Goal: Transaction & Acquisition: Purchase product/service

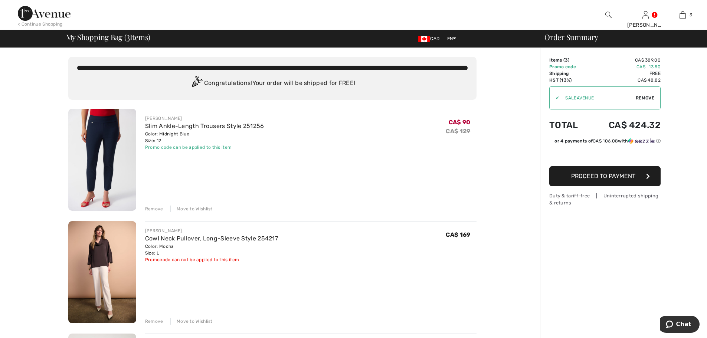
click at [156, 209] on div "Remove" at bounding box center [154, 209] width 18 height 7
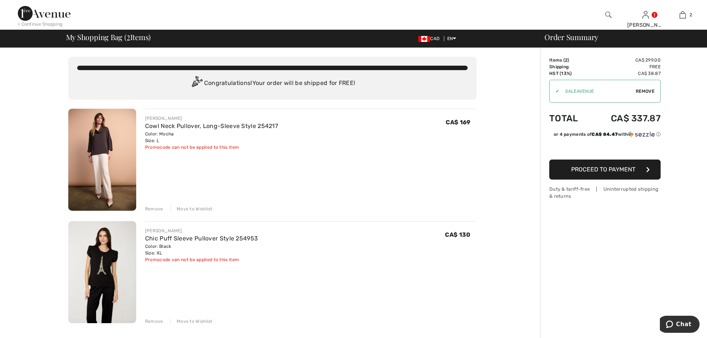
click at [154, 209] on div "Remove" at bounding box center [154, 209] width 18 height 7
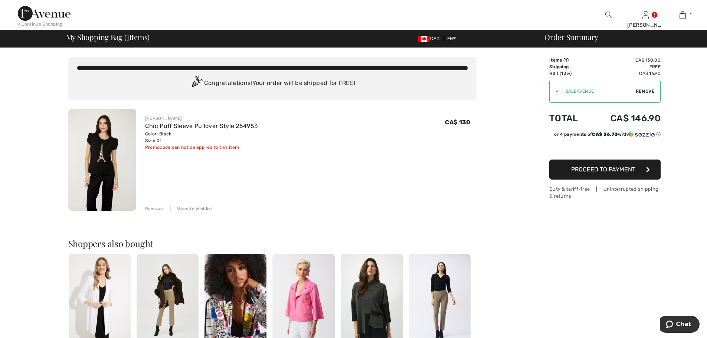
click at [647, 89] on span "Remove" at bounding box center [645, 91] width 19 height 7
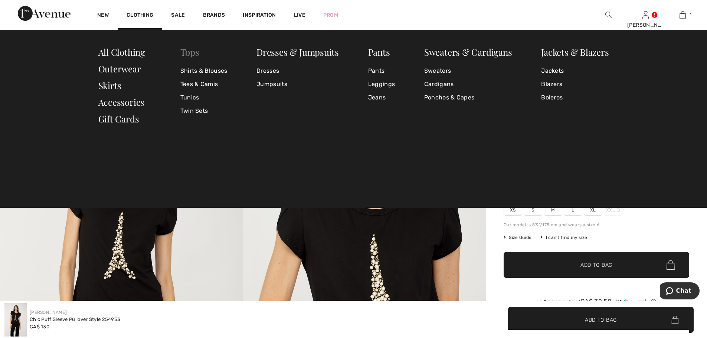
click at [189, 53] on link "Tops" at bounding box center [189, 52] width 19 height 12
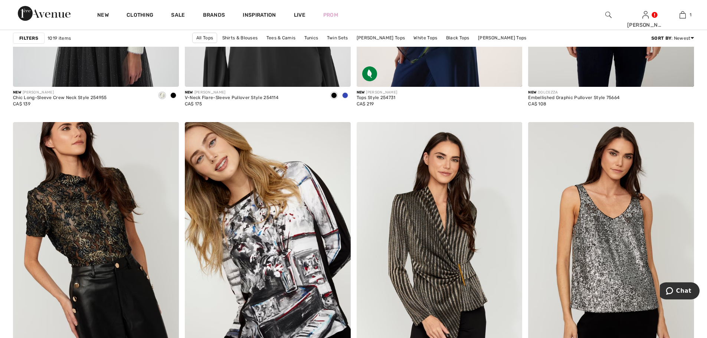
scroll to position [3823, 0]
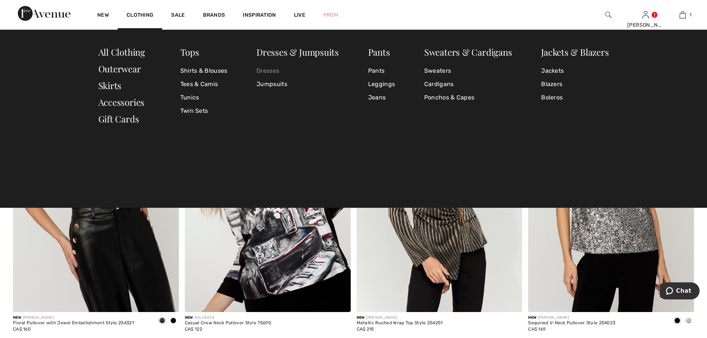
click at [269, 70] on link "Dresses" at bounding box center [297, 70] width 82 height 13
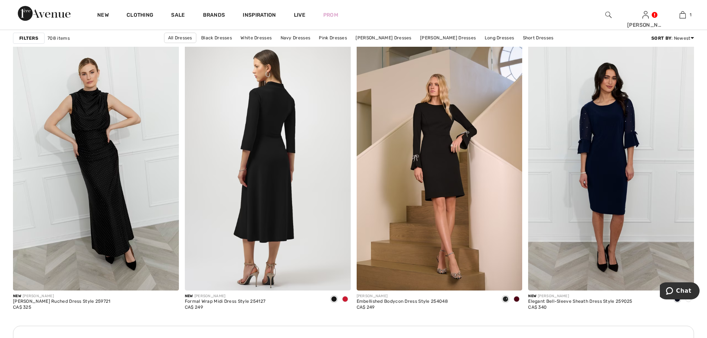
scroll to position [928, 0]
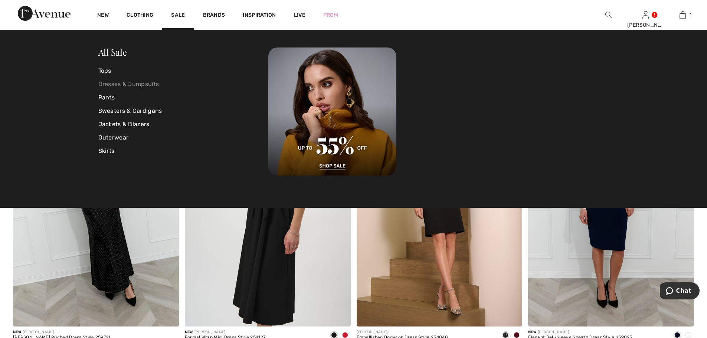
click at [121, 84] on link "Dresses & Jumpsuits" at bounding box center [183, 84] width 170 height 13
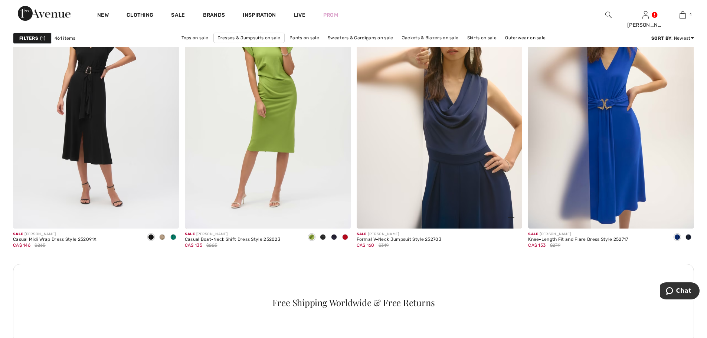
scroll to position [1039, 0]
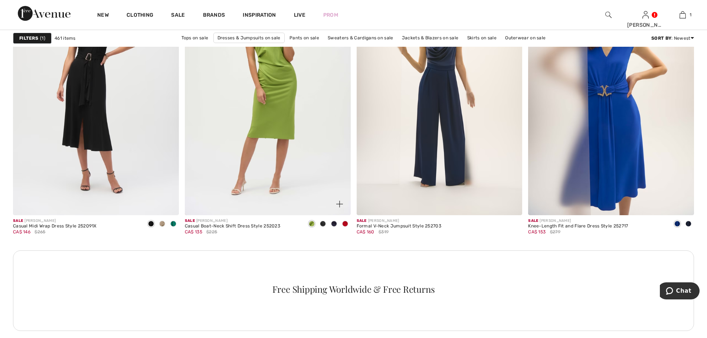
click at [323, 224] on span at bounding box center [323, 224] width 6 height 6
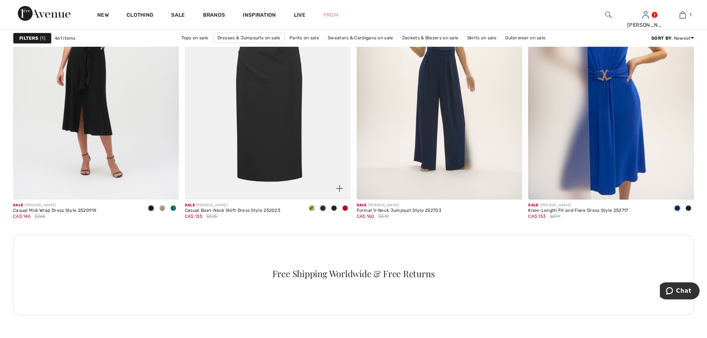
scroll to position [1076, 0]
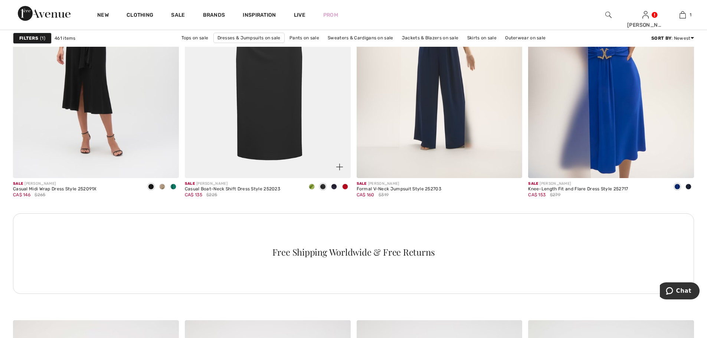
click at [345, 187] on span at bounding box center [345, 187] width 6 height 6
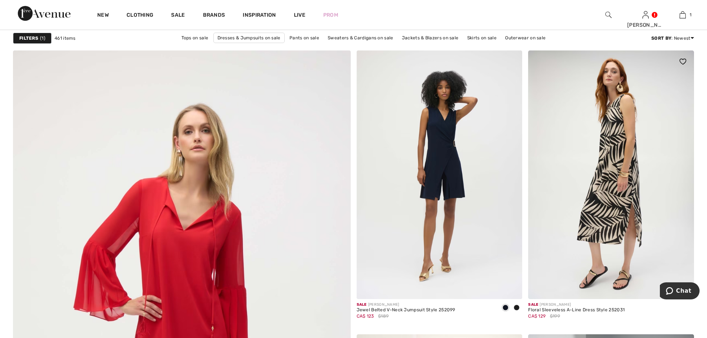
scroll to position [2264, 0]
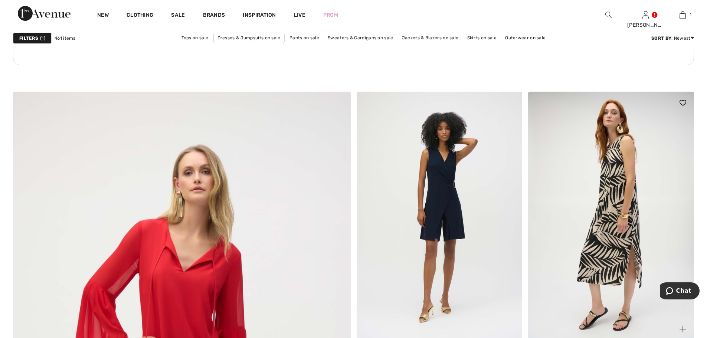
click at [603, 209] on img at bounding box center [611, 216] width 166 height 249
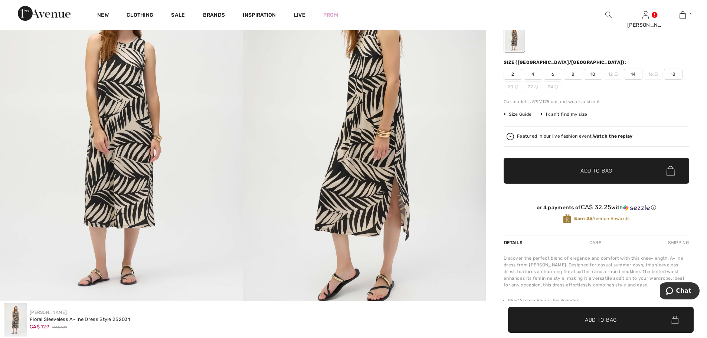
scroll to position [37, 0]
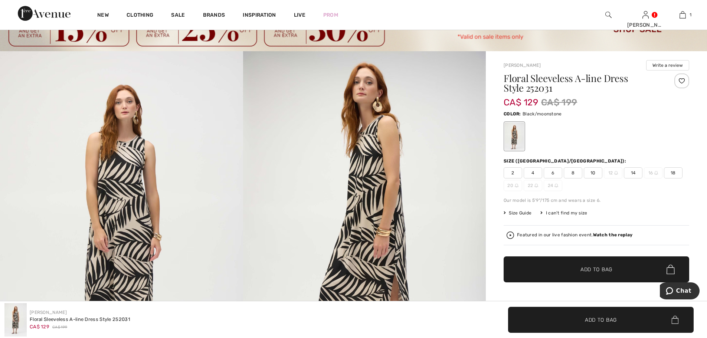
click at [634, 171] on span "14" at bounding box center [633, 172] width 19 height 11
click at [589, 269] on span "Add to Bag" at bounding box center [596, 270] width 32 height 8
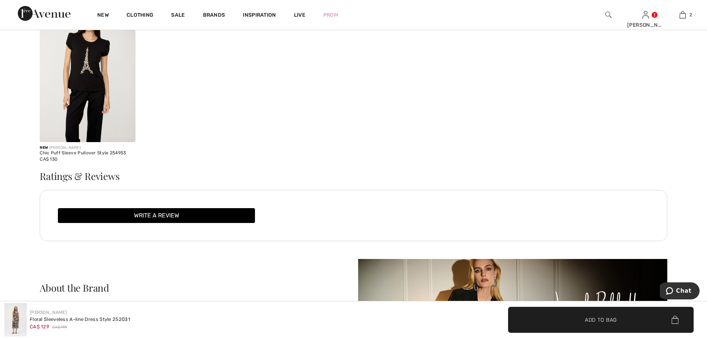
scroll to position [1262, 0]
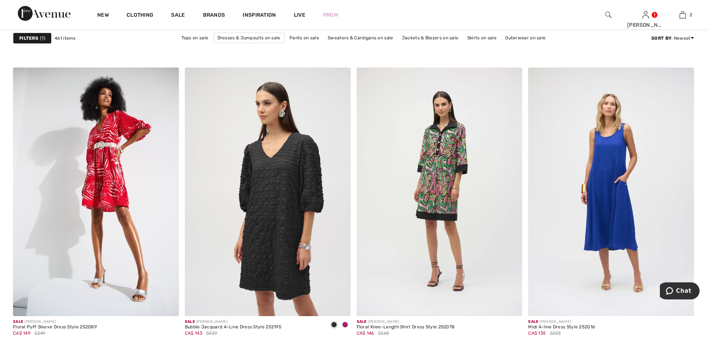
scroll to position [3563, 0]
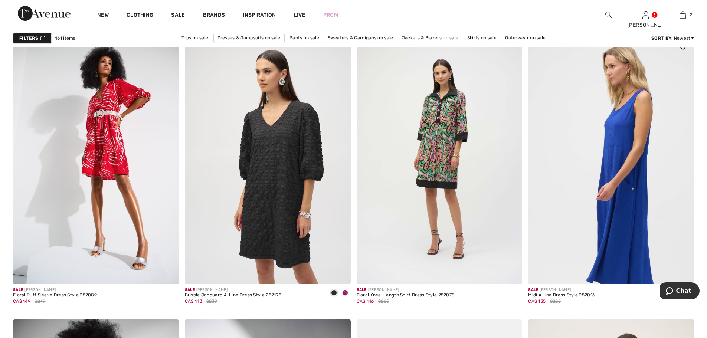
click at [625, 220] on img at bounding box center [611, 160] width 166 height 249
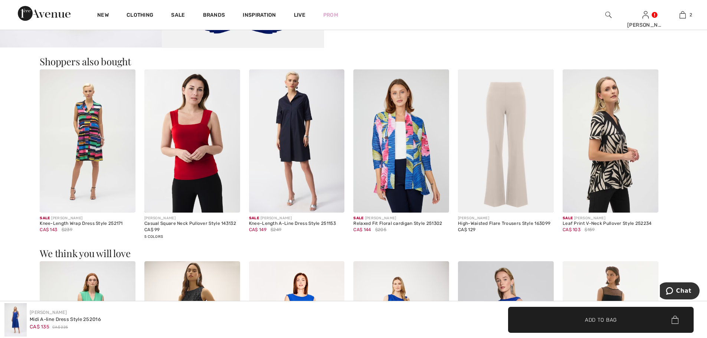
scroll to position [668, 0]
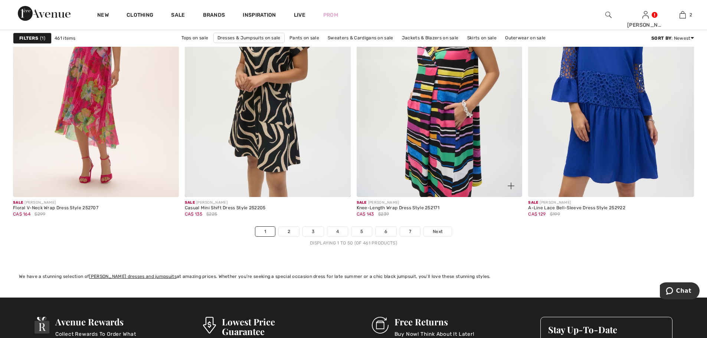
scroll to position [4231, 0]
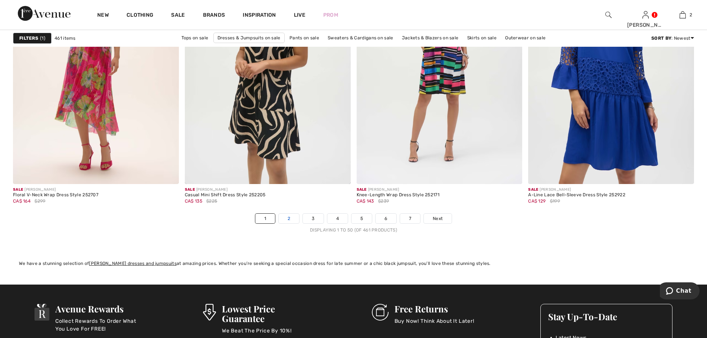
click at [292, 219] on link "2" at bounding box center [289, 219] width 20 height 10
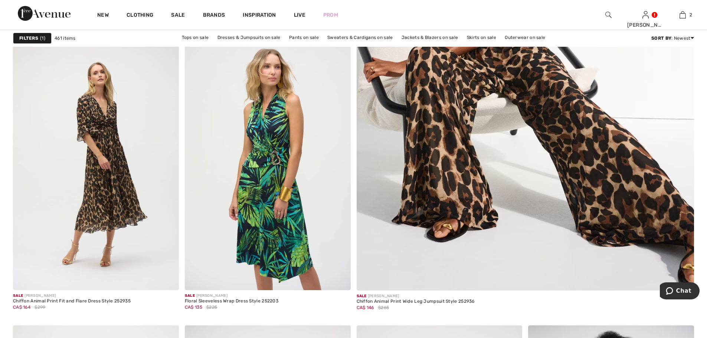
scroll to position [297, 0]
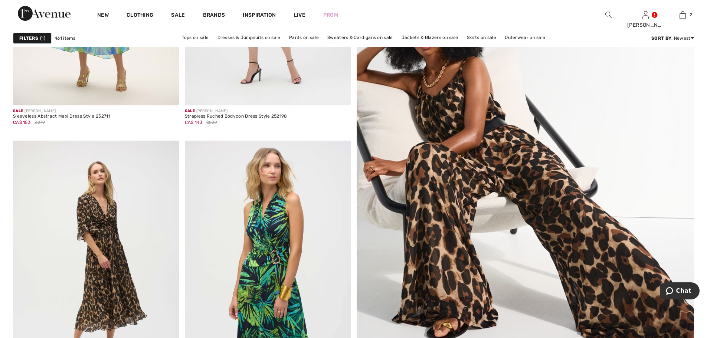
click at [507, 161] on img at bounding box center [525, 161] width 405 height 608
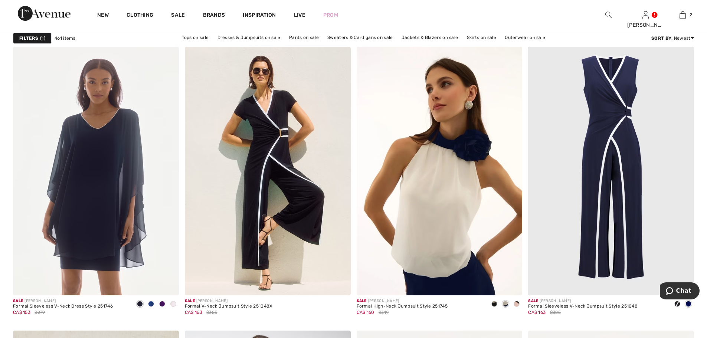
scroll to position [3563, 0]
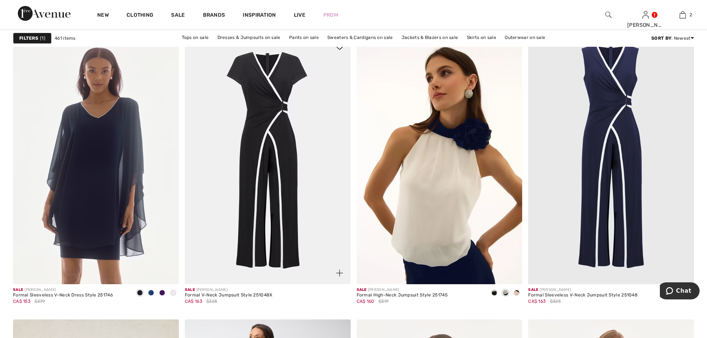
click at [275, 212] on img at bounding box center [268, 160] width 166 height 249
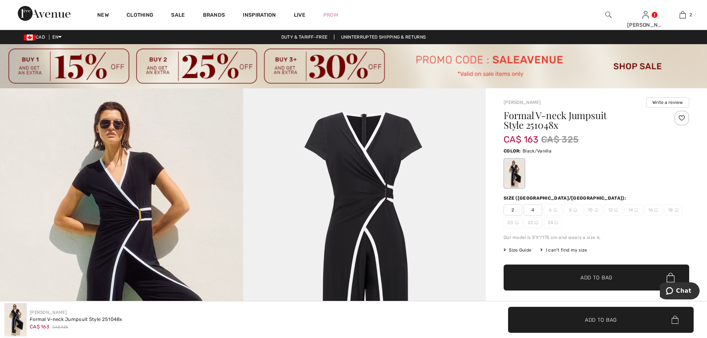
click at [131, 199] on img at bounding box center [121, 270] width 243 height 364
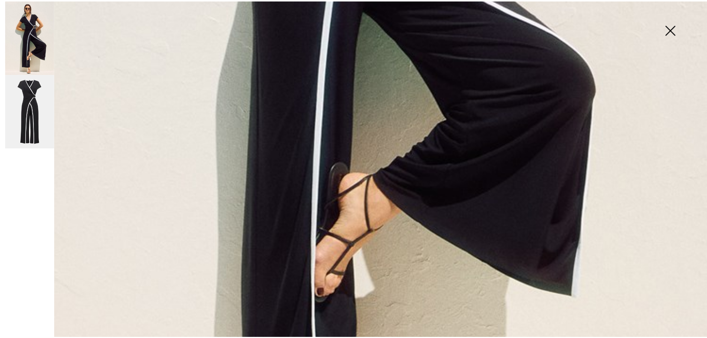
scroll to position [297, 0]
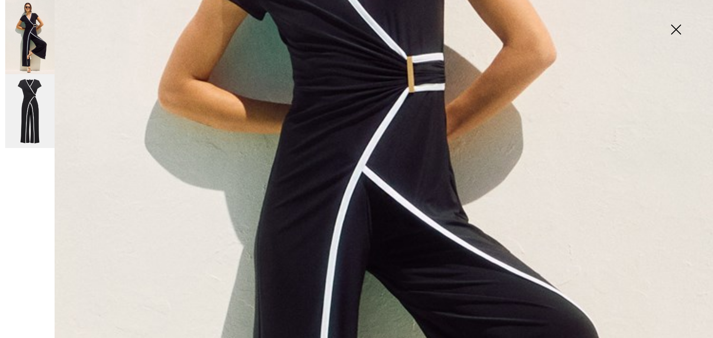
click at [675, 28] on img at bounding box center [675, 30] width 37 height 38
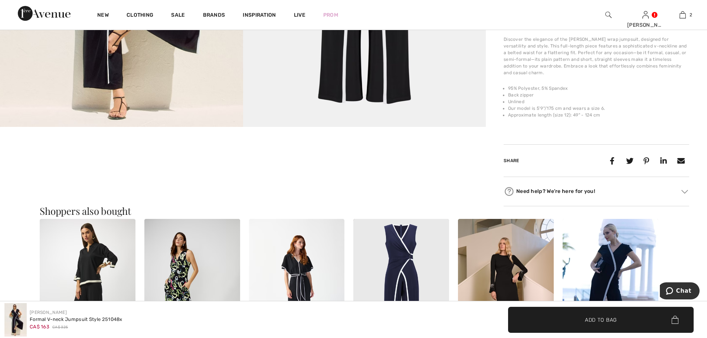
scroll to position [445, 0]
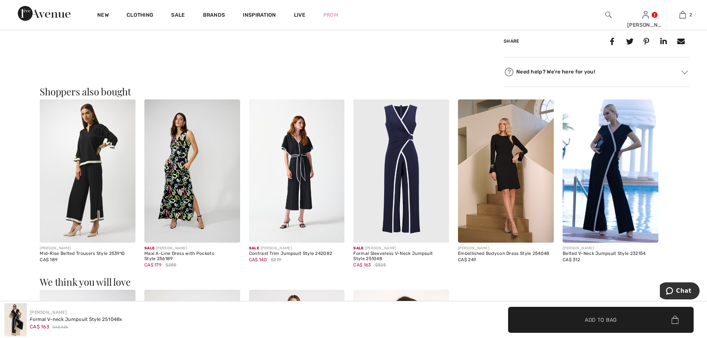
click at [612, 148] on img at bounding box center [611, 171] width 96 height 144
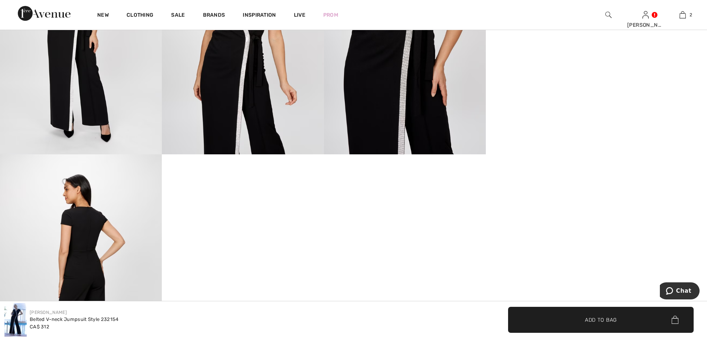
scroll to position [445, 0]
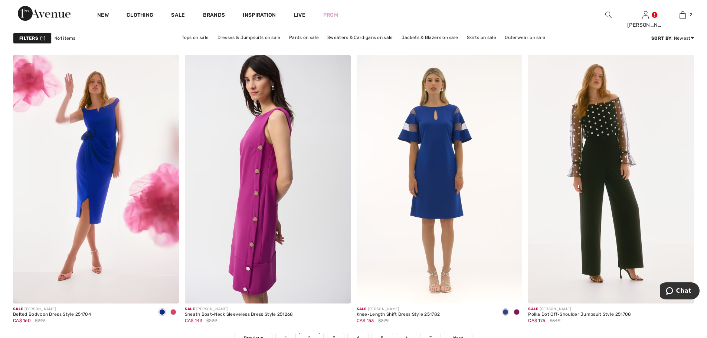
scroll to position [4157, 0]
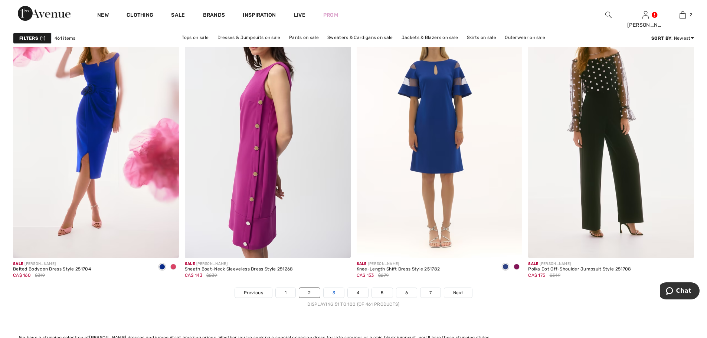
click at [334, 294] on link "3" at bounding box center [334, 293] width 20 height 10
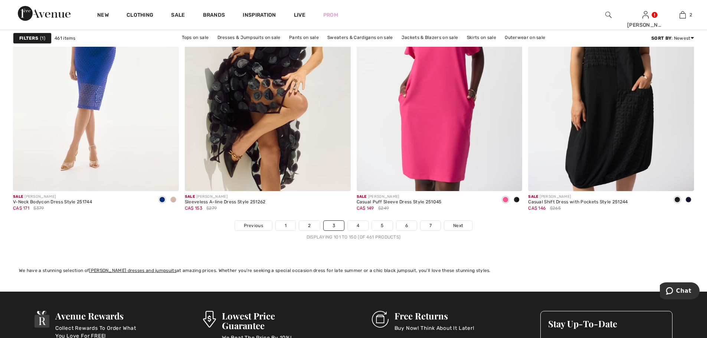
scroll to position [4231, 0]
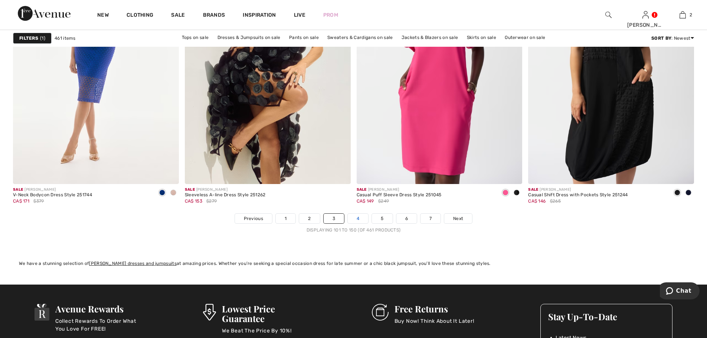
click at [358, 217] on link "4" at bounding box center [358, 219] width 20 height 10
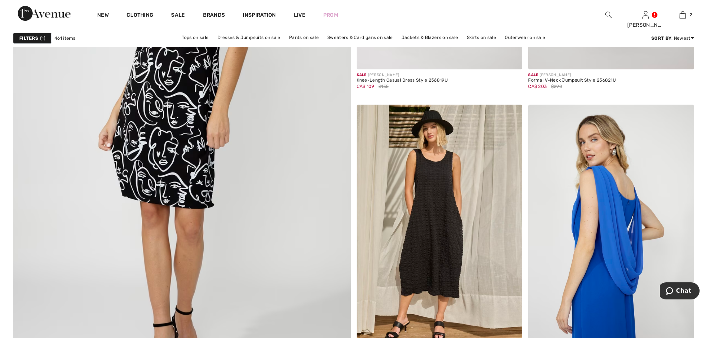
scroll to position [2524, 0]
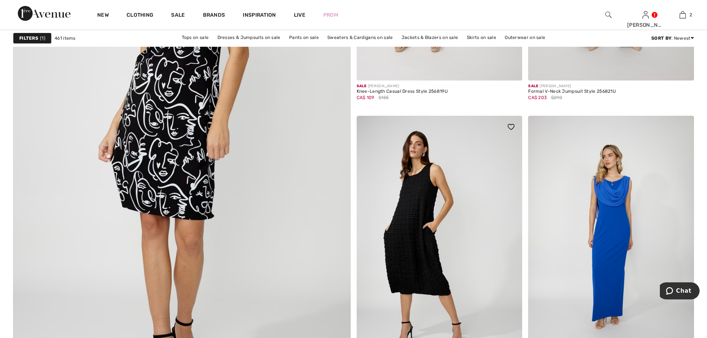
click at [418, 249] on img at bounding box center [440, 240] width 166 height 249
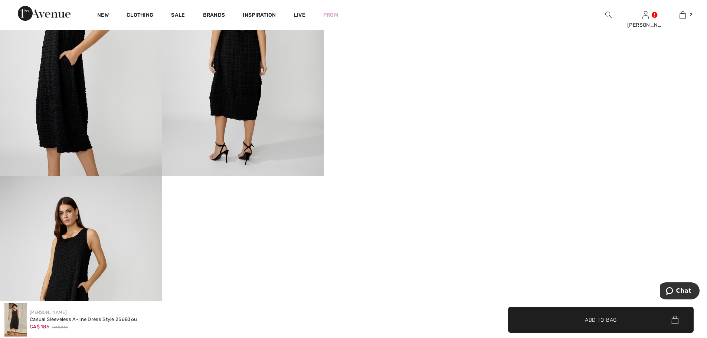
scroll to position [408, 0]
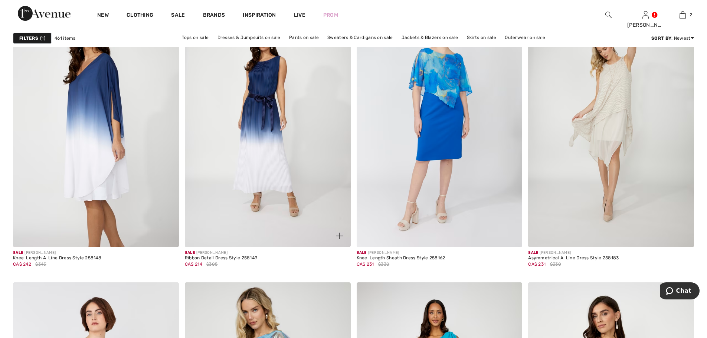
scroll to position [2895, 0]
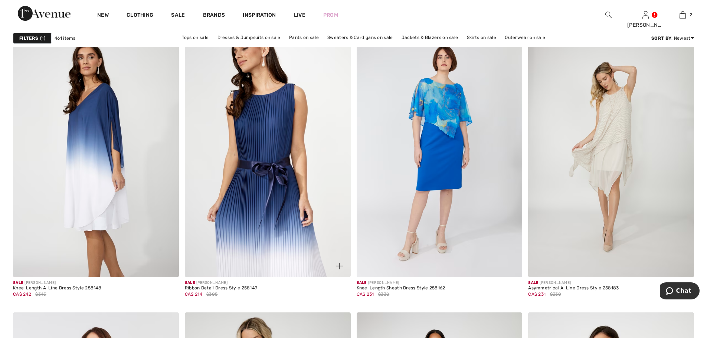
click at [279, 176] on img at bounding box center [268, 153] width 166 height 249
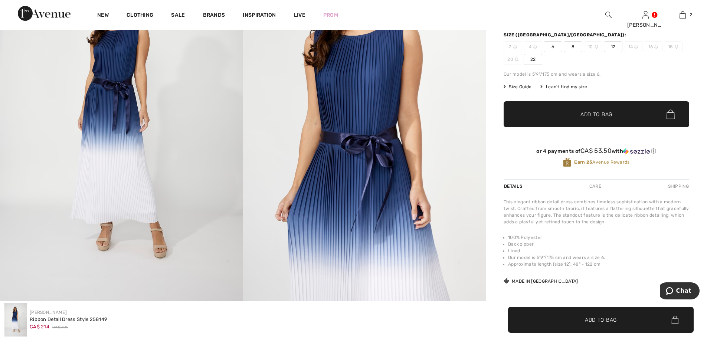
scroll to position [37, 0]
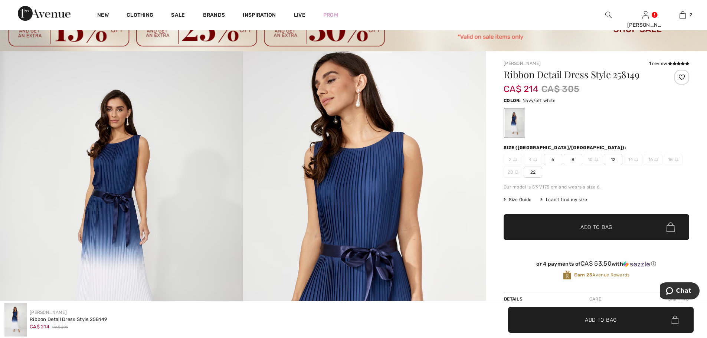
click at [612, 158] on span "12" at bounding box center [613, 159] width 19 height 11
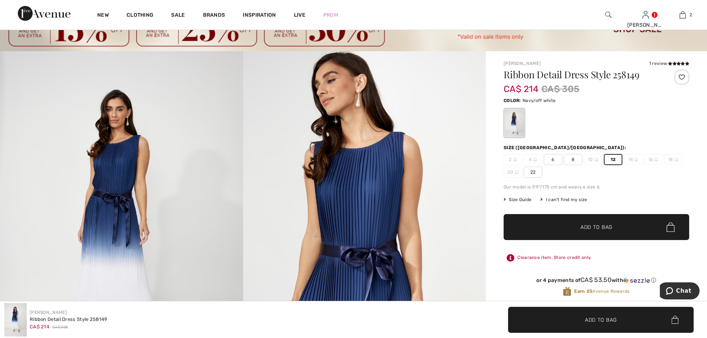
click at [597, 225] on span "Add to Bag" at bounding box center [596, 227] width 32 height 8
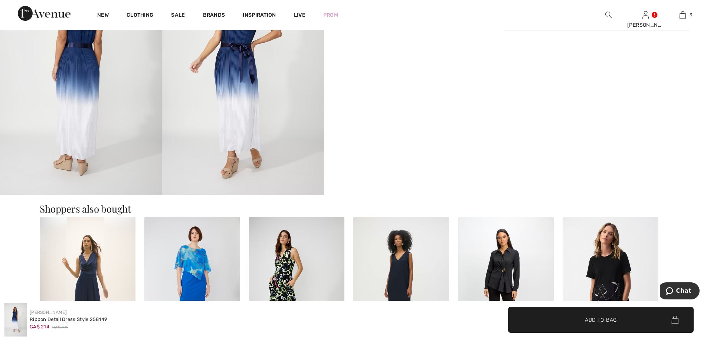
scroll to position [594, 0]
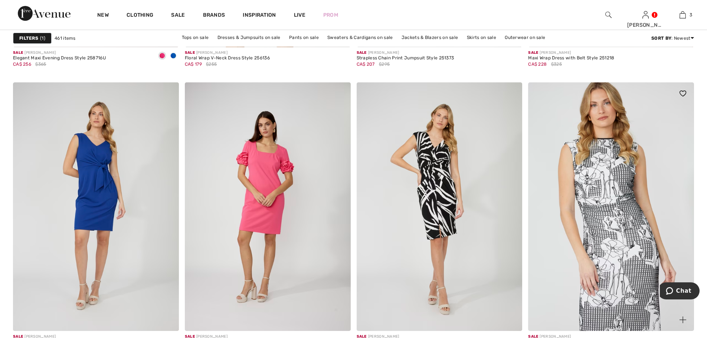
scroll to position [4082, 0]
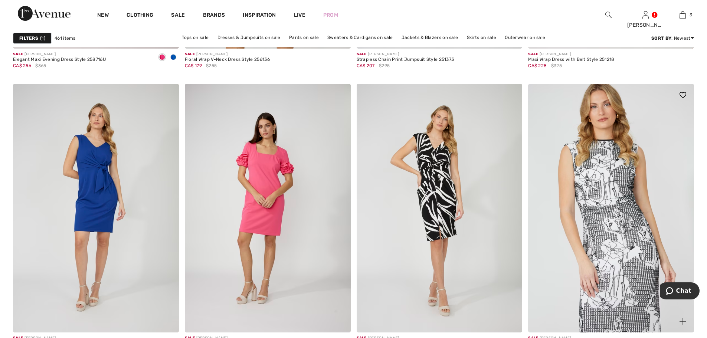
click at [603, 162] on img at bounding box center [611, 208] width 166 height 249
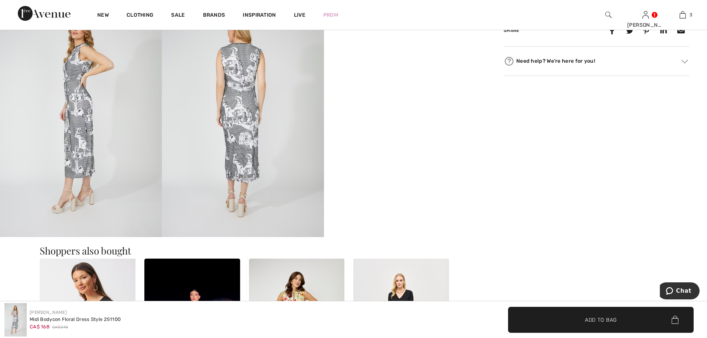
scroll to position [445, 0]
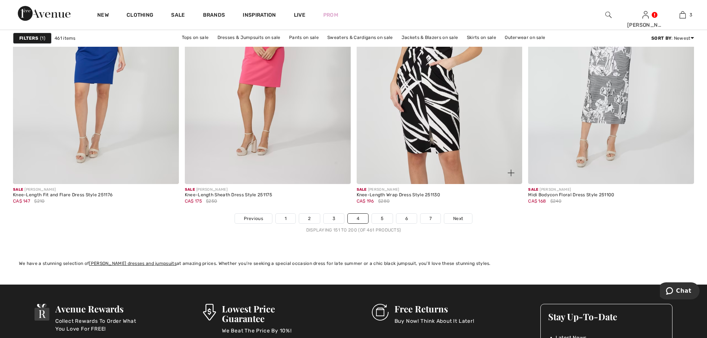
scroll to position [4342, 0]
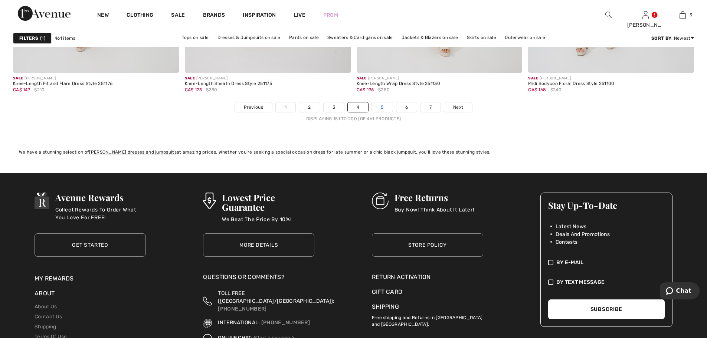
click at [385, 107] on link "5" at bounding box center [382, 107] width 20 height 10
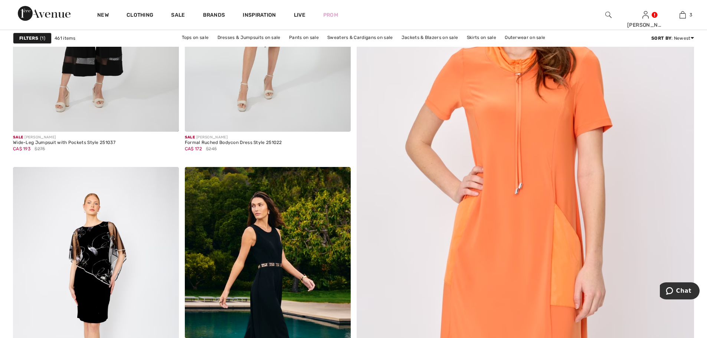
scroll to position [260, 0]
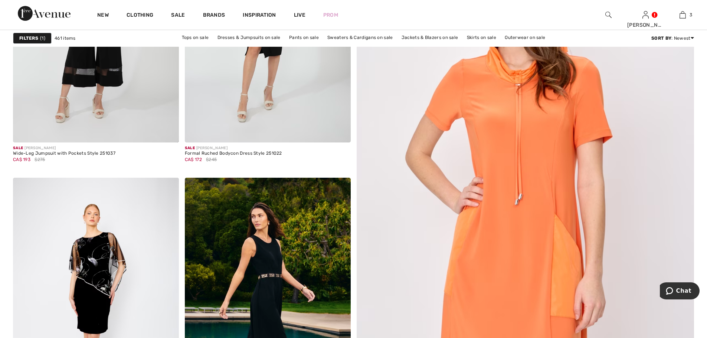
click at [534, 174] on img at bounding box center [525, 198] width 405 height 608
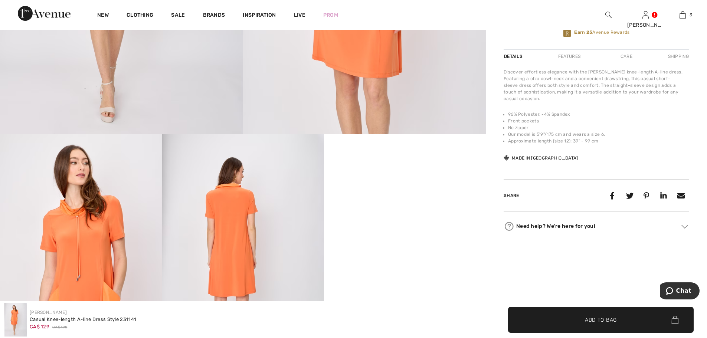
scroll to position [334, 0]
